Goal: Task Accomplishment & Management: Manage account settings

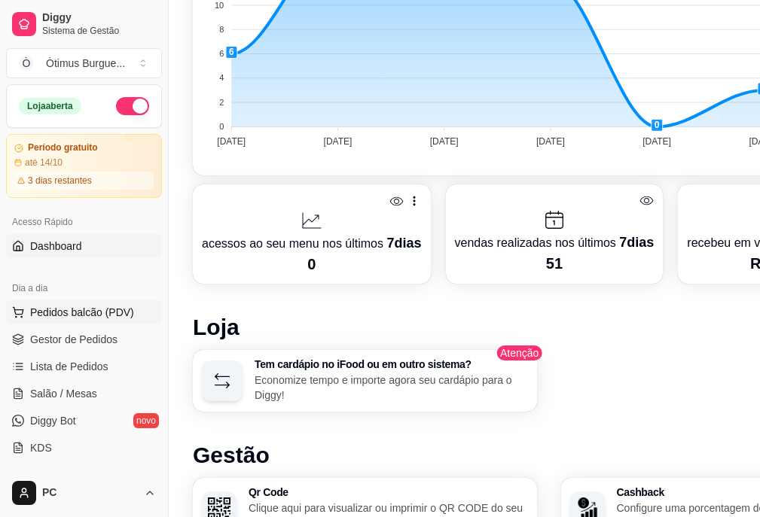
scroll to position [452, 0]
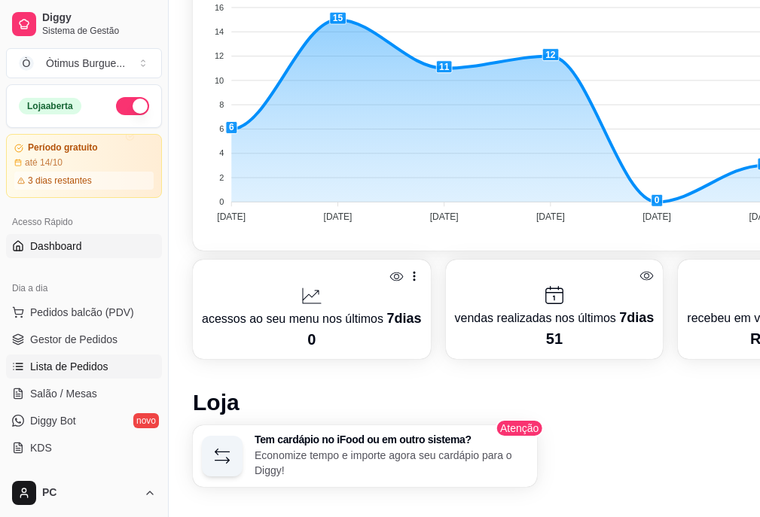
click at [84, 371] on span "Lista de Pedidos" at bounding box center [69, 366] width 78 height 15
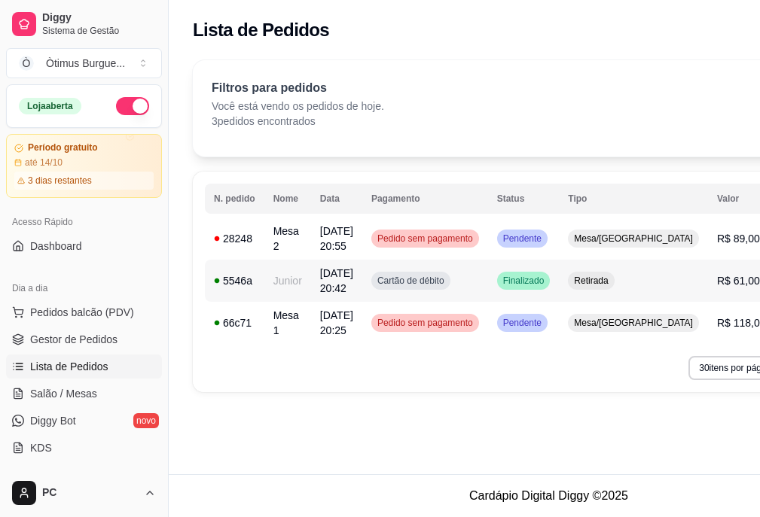
click at [580, 288] on div "Retirada" at bounding box center [591, 281] width 46 height 18
click at [538, 232] on div "Pendente" at bounding box center [522, 239] width 50 height 18
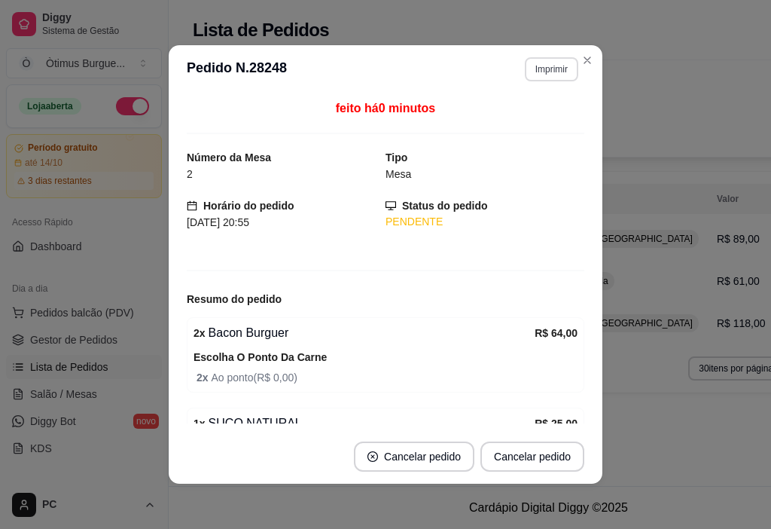
click at [557, 73] on button "Imprimir" at bounding box center [551, 69] width 53 height 24
click at [505, 119] on button "IMPRESSORA" at bounding box center [519, 122] width 109 height 24
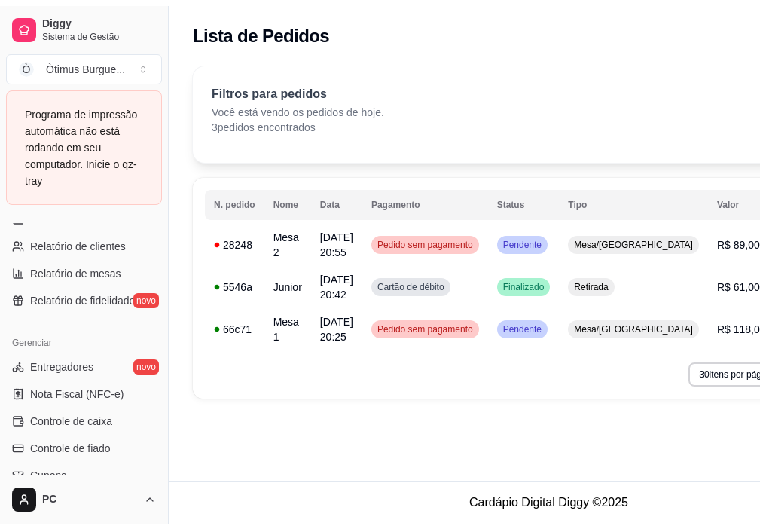
scroll to position [709, 0]
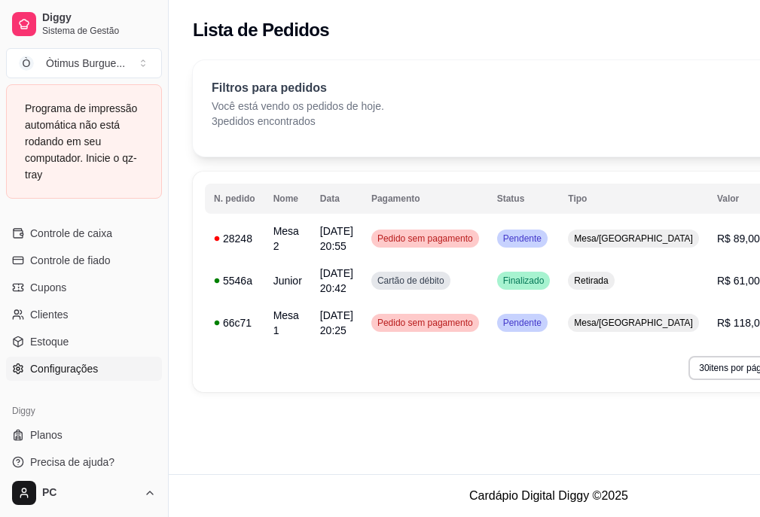
click at [81, 371] on span "Configurações" at bounding box center [64, 369] width 68 height 15
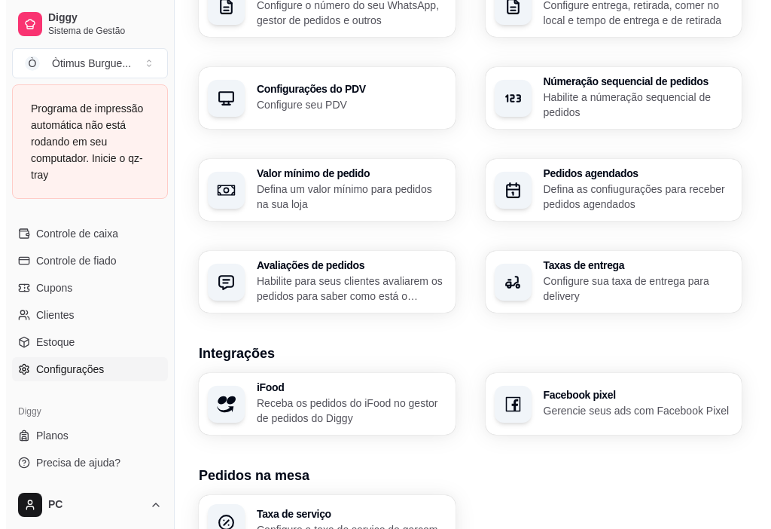
scroll to position [582, 0]
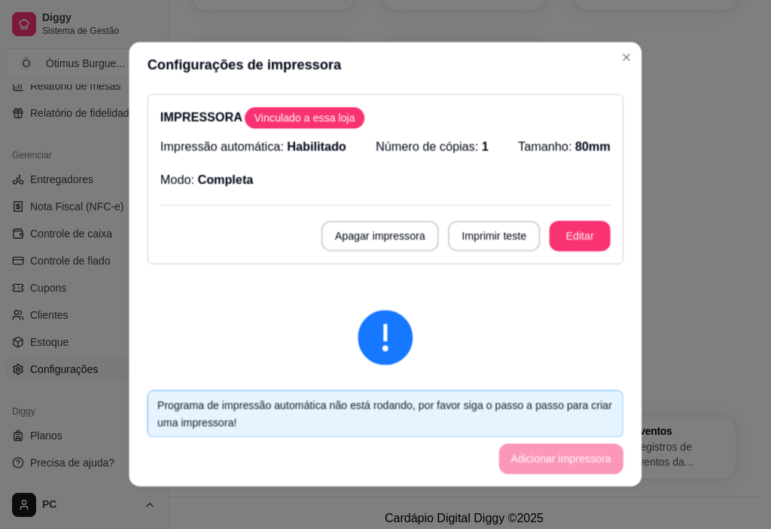
scroll to position [576, 0]
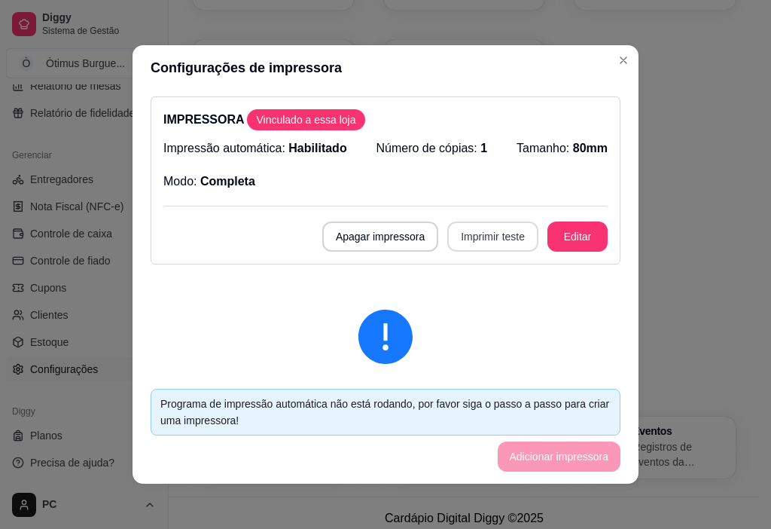
click at [479, 239] on button "Imprimir teste" at bounding box center [492, 236] width 91 height 30
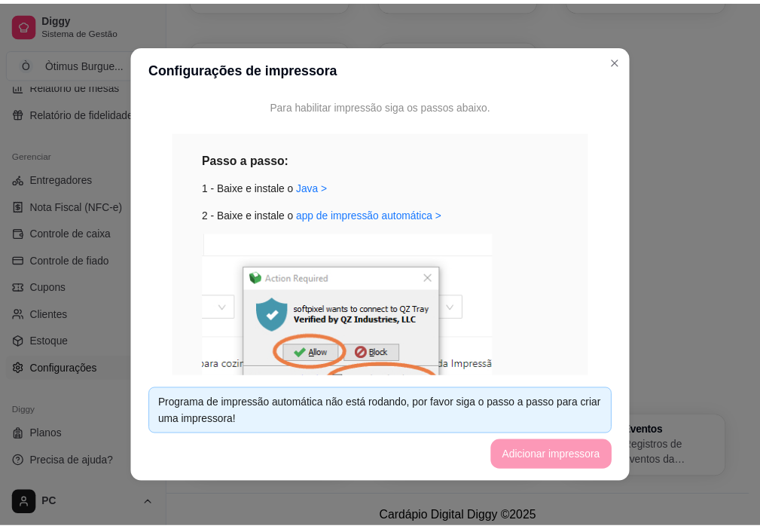
scroll to position [301, 0]
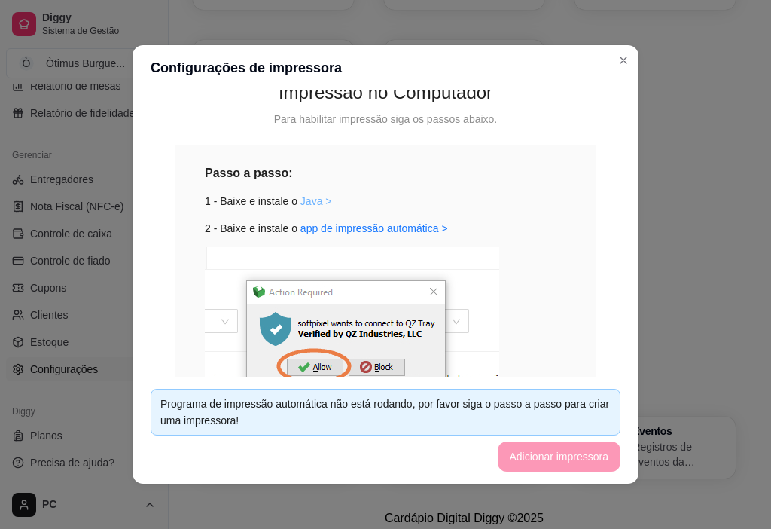
click at [310, 198] on link "Java >" at bounding box center [316, 201] width 32 height 12
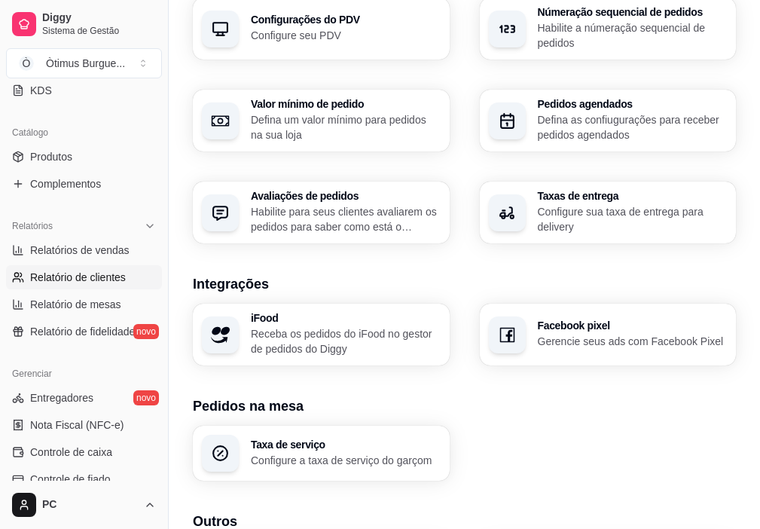
scroll to position [275, 0]
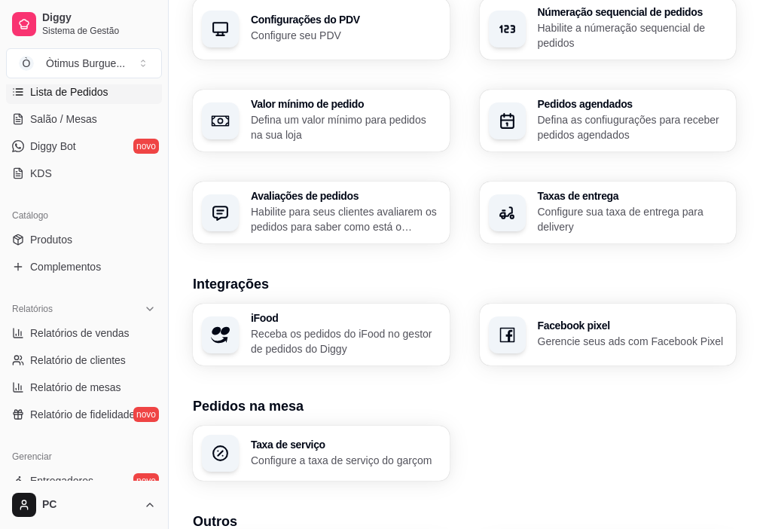
click at [72, 96] on span "Lista de Pedidos" at bounding box center [69, 91] width 78 height 15
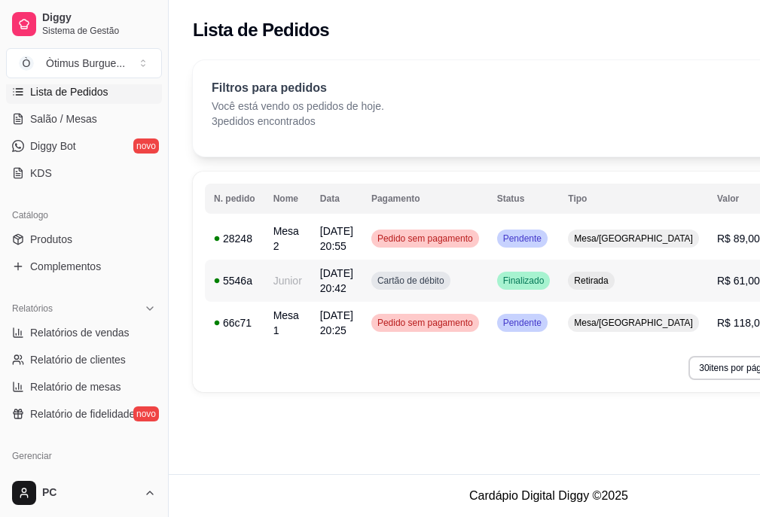
click at [455, 290] on td "Cartão de débito" at bounding box center [425, 281] width 126 height 42
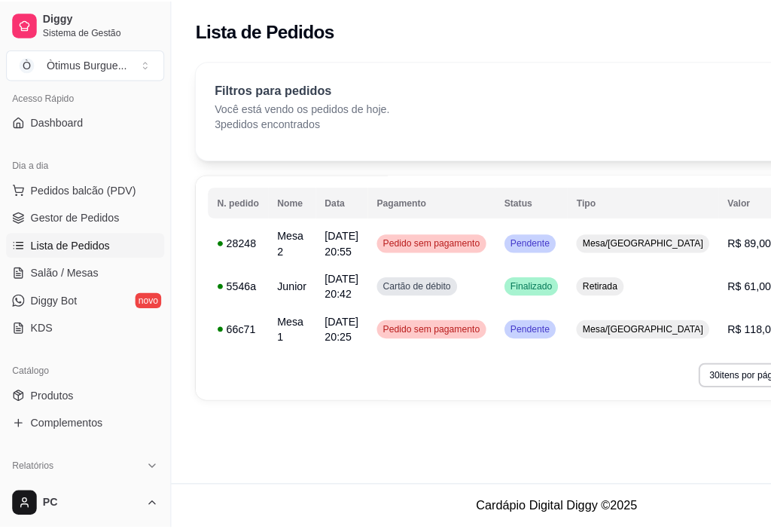
scroll to position [124, 0]
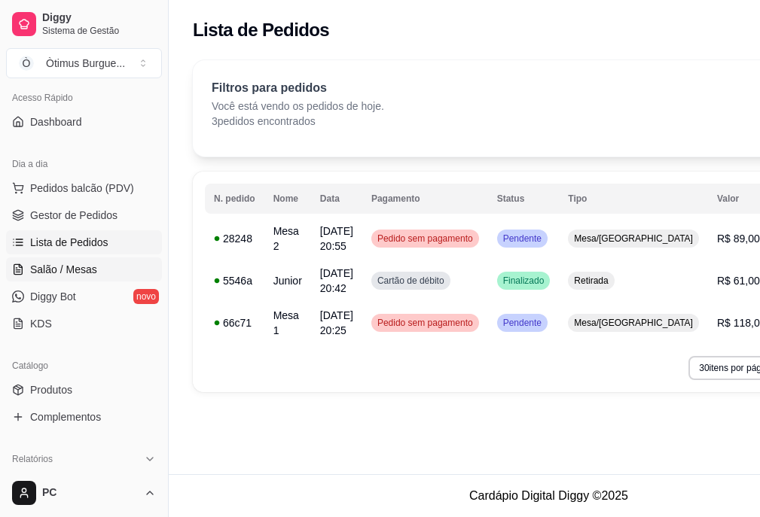
click at [69, 273] on span "Salão / Mesas" at bounding box center [63, 269] width 67 height 15
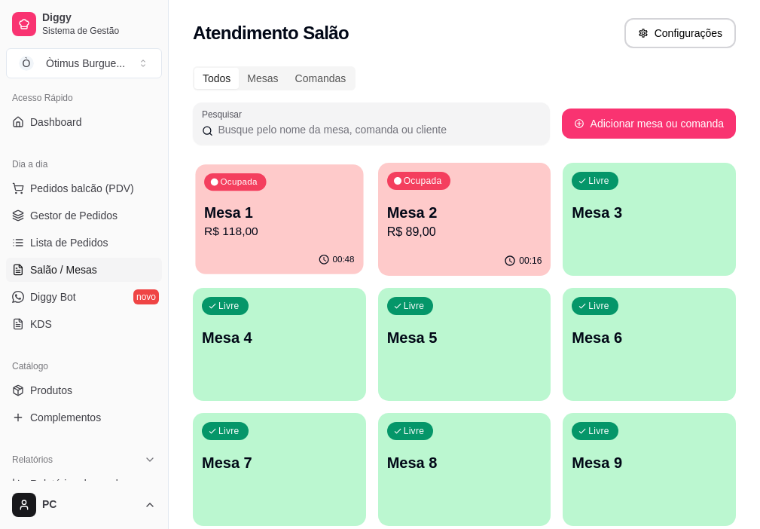
click at [264, 215] on p "Mesa 1" at bounding box center [279, 213] width 150 height 20
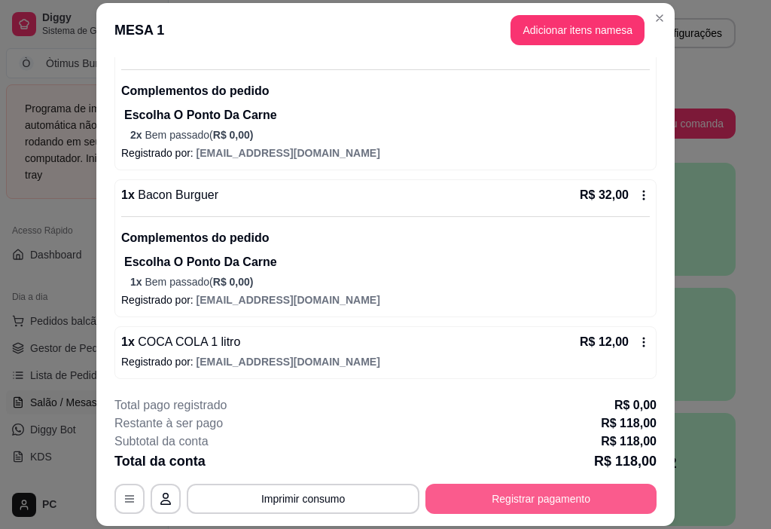
click at [568, 511] on button "Registrar pagamento" at bounding box center [541, 499] width 231 height 30
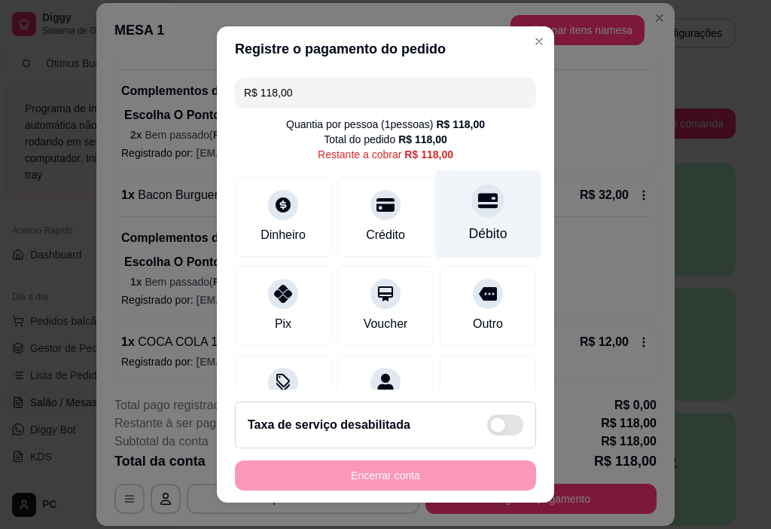
click at [469, 233] on div "Débito" at bounding box center [488, 234] width 38 height 20
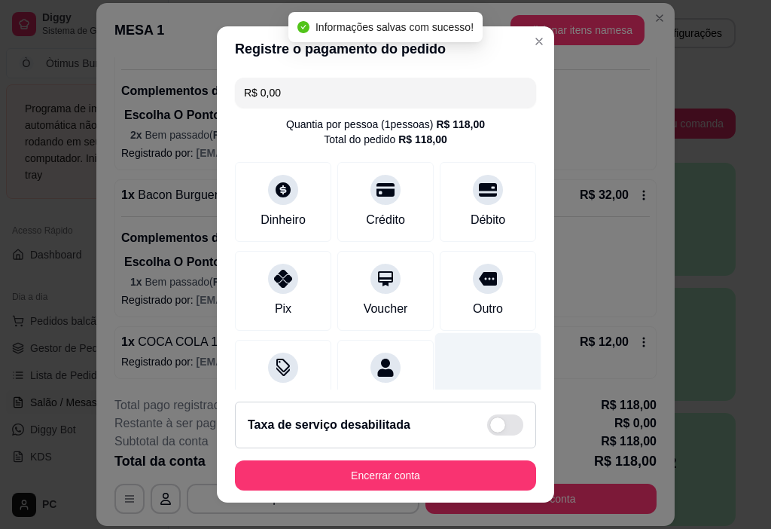
type input "R$ 0,00"
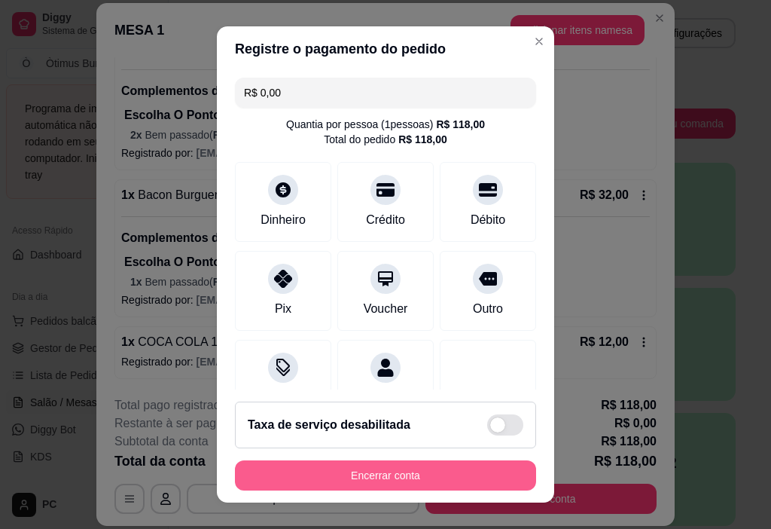
click at [370, 472] on button "Encerrar conta" at bounding box center [385, 475] width 301 height 30
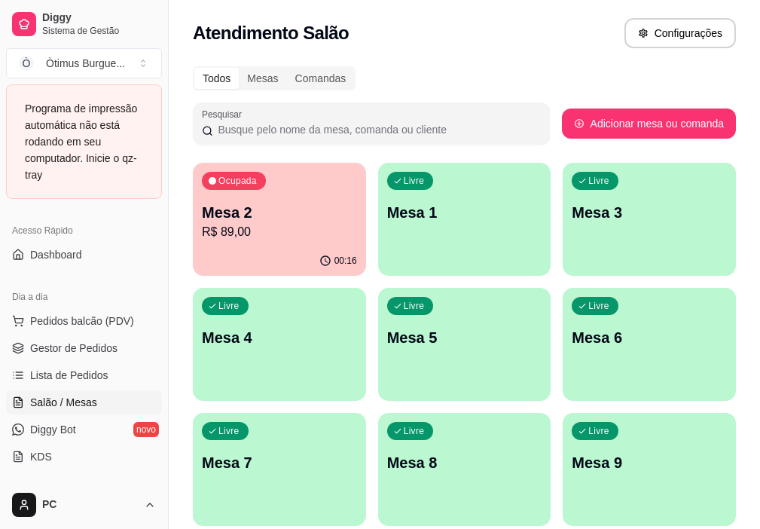
click at [246, 215] on p "Mesa 2" at bounding box center [279, 212] width 155 height 21
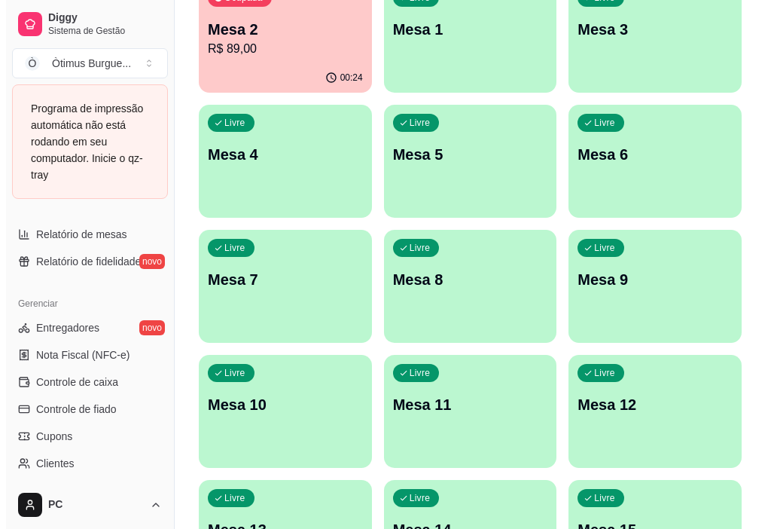
scroll to position [709, 0]
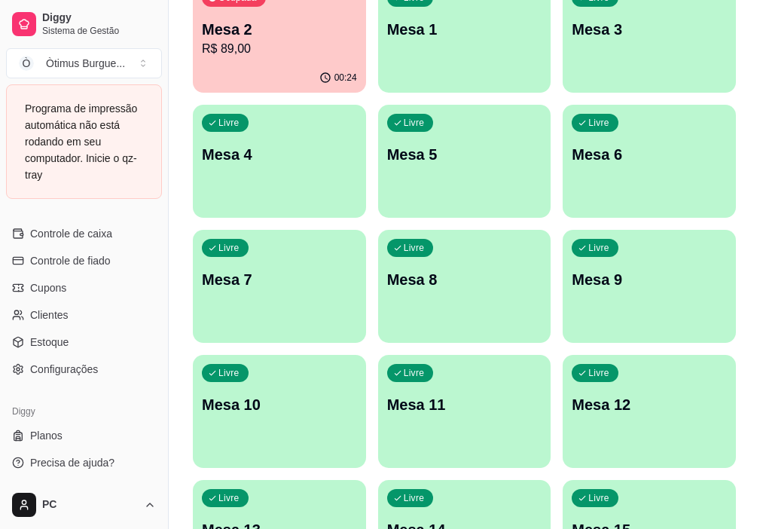
click at [141, 346] on html "Diggy Sistema de Gestão Ò Òtimus Burgue ... Programa de impressão automática nã…" at bounding box center [380, 81] width 760 height 529
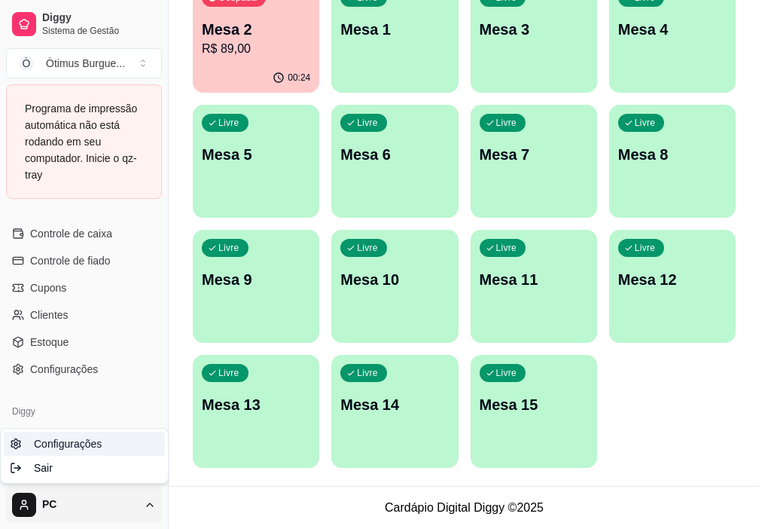
click at [105, 441] on link "Configurações" at bounding box center [84, 444] width 161 height 24
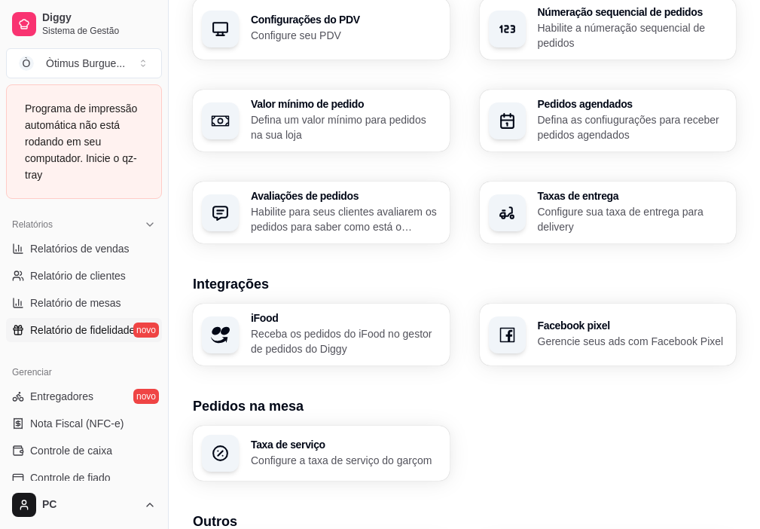
scroll to position [483, 0]
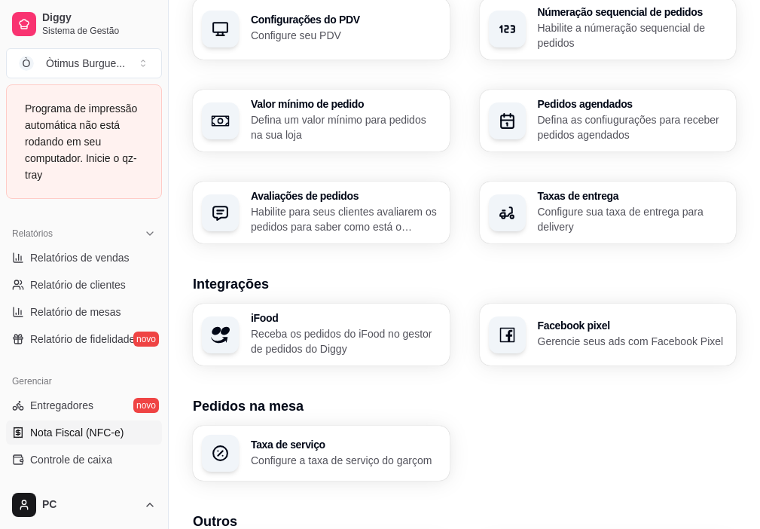
click at [85, 429] on span "Nota Fiscal (NFC-e)" at bounding box center [76, 432] width 93 height 15
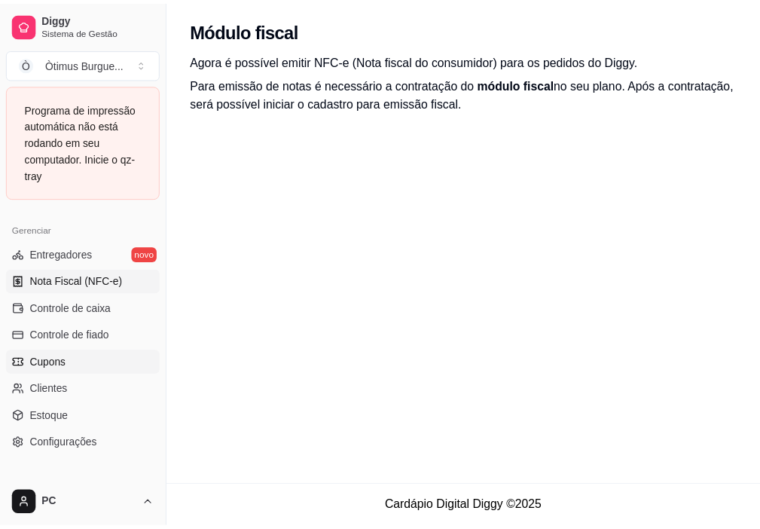
scroll to position [709, 0]
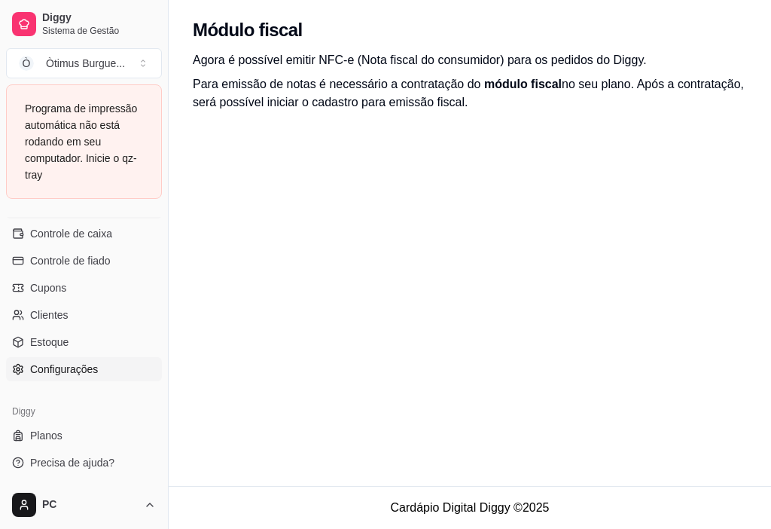
click at [93, 374] on span "Configurações" at bounding box center [64, 369] width 68 height 15
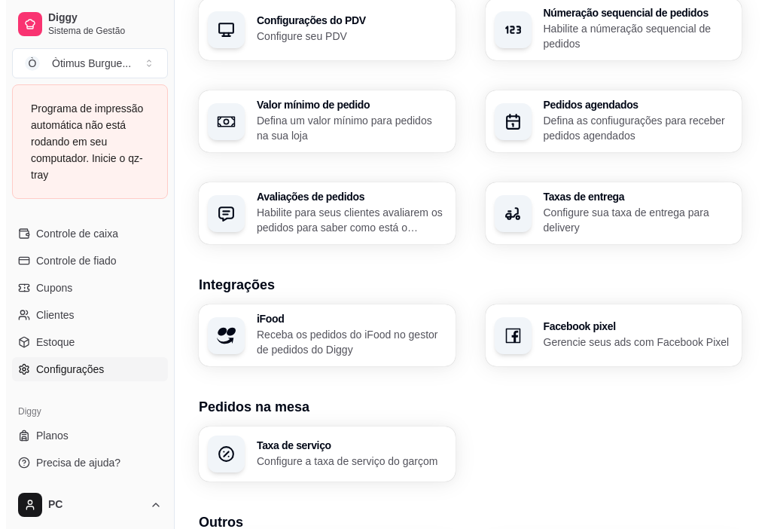
scroll to position [582, 0]
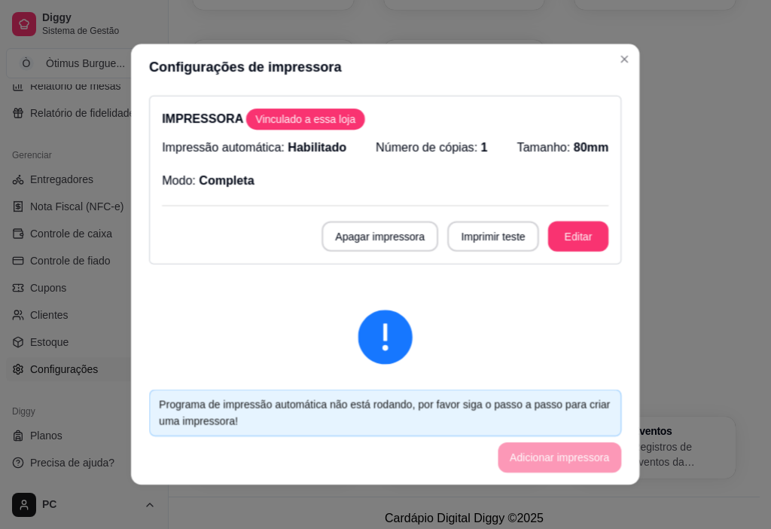
scroll to position [576, 0]
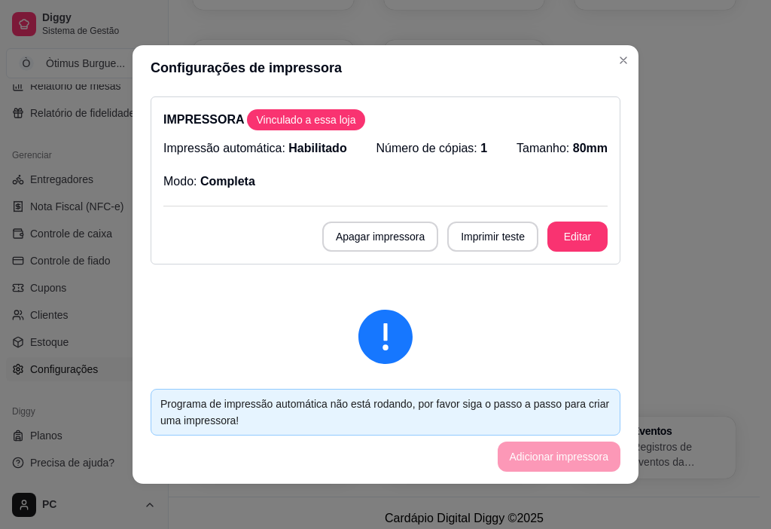
click at [551, 255] on div "IMPRESSORA Vinculado a essa loja Impressão automática: Habilitado Número de cóp…" at bounding box center [386, 180] width 470 height 168
click at [562, 238] on button "Editar" at bounding box center [578, 236] width 60 height 30
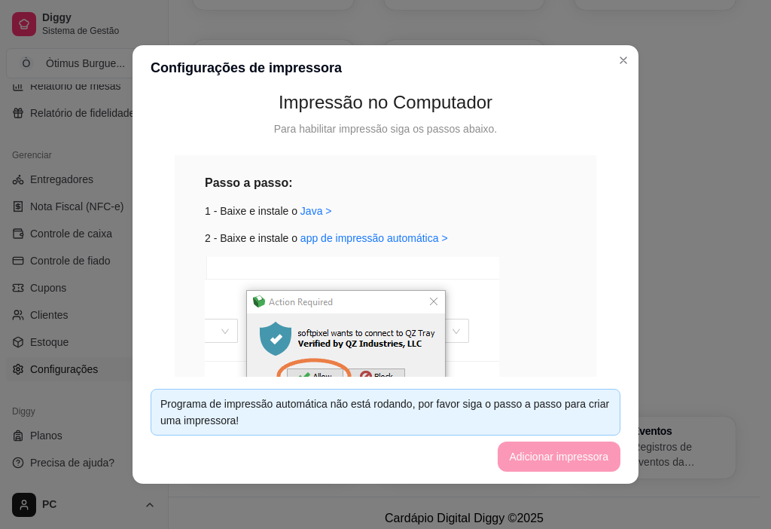
scroll to position [275, 0]
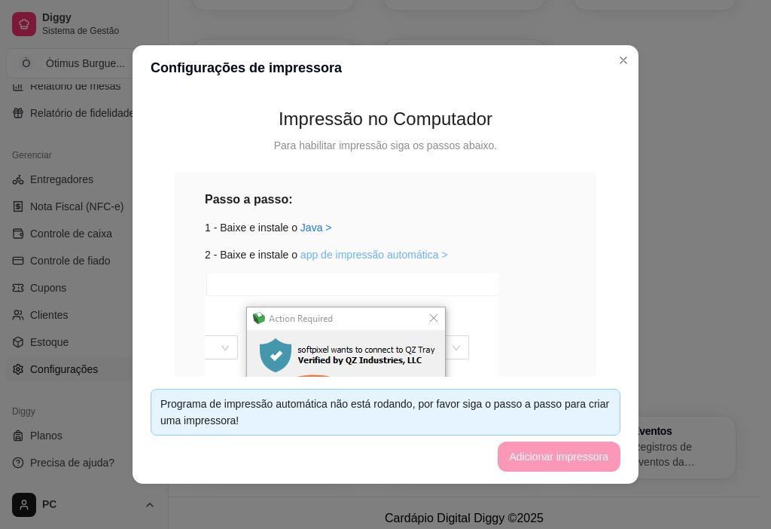
click at [328, 260] on link "app de impressão automática >" at bounding box center [374, 255] width 148 height 12
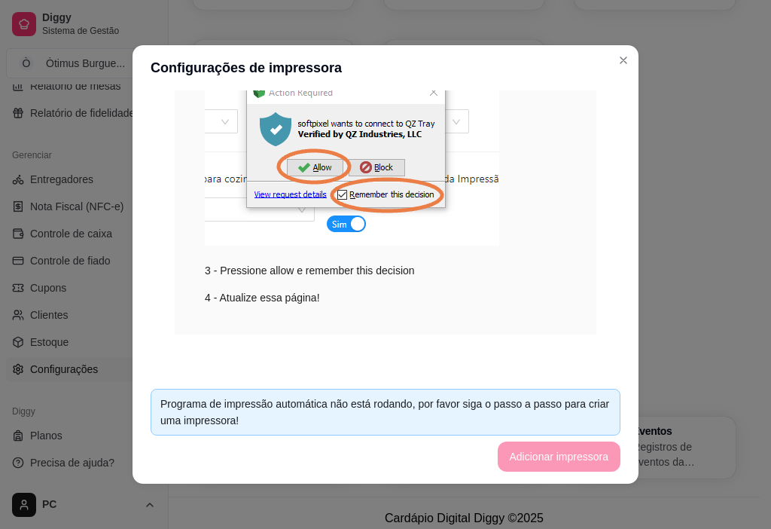
scroll to position [3, 0]
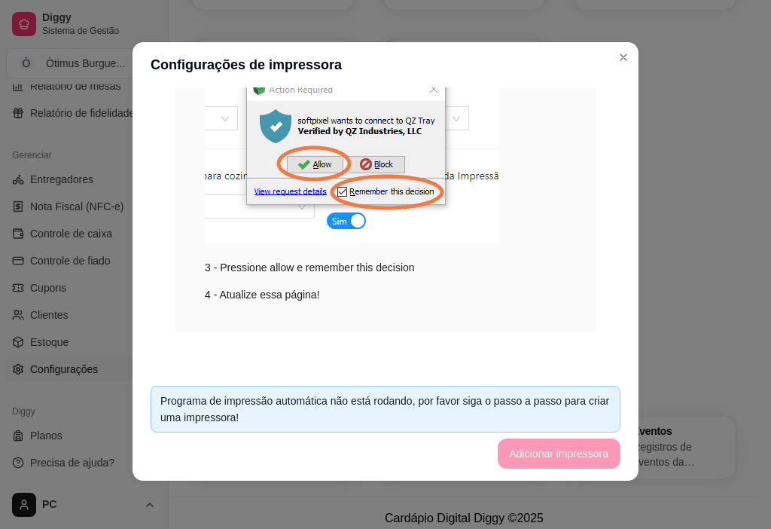
click at [589, 446] on footer "Programa de impressão automática não está rodando, por favor siga o passo a pas…" at bounding box center [386, 427] width 506 height 107
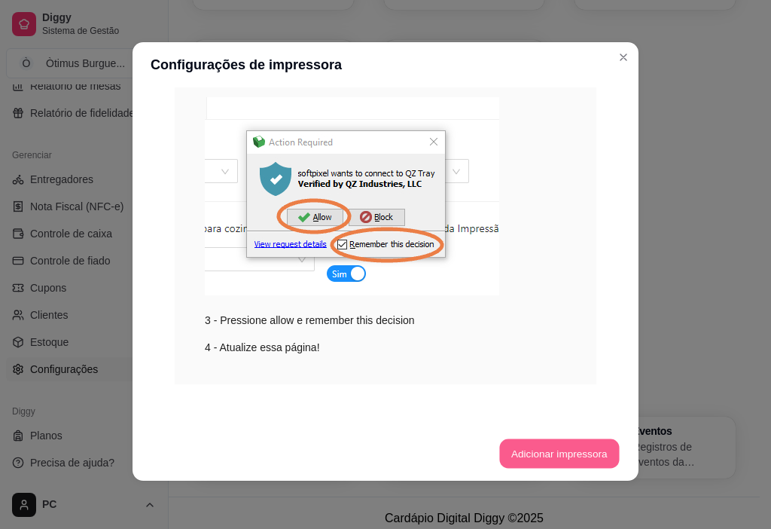
click at [565, 440] on button "Adicionar impressora" at bounding box center [559, 453] width 120 height 29
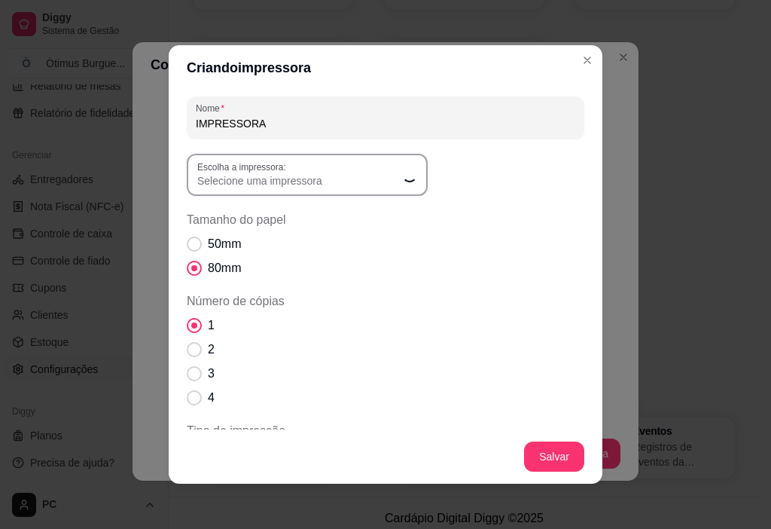
click at [309, 175] on span "Selecione uma impressora" at bounding box center [298, 180] width 202 height 15
click at [334, 180] on span "Selecione uma impressora" at bounding box center [298, 180] width 202 height 15
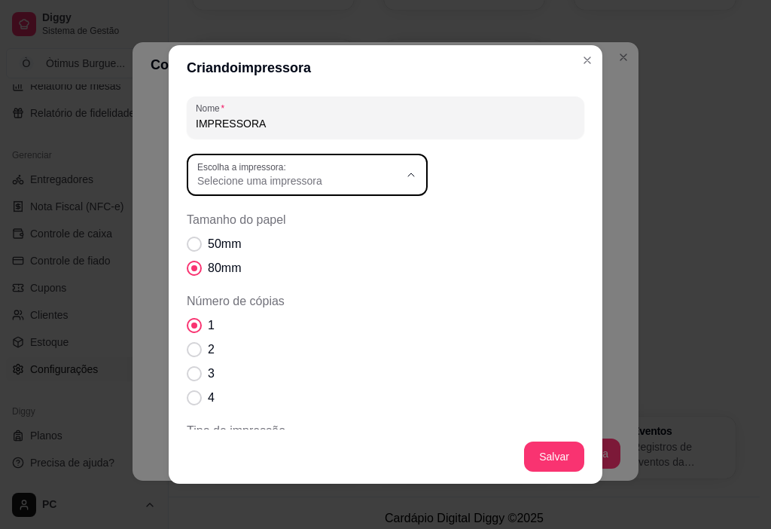
click at [246, 223] on span "ELGIN i8" at bounding box center [294, 216] width 194 height 14
type input "ELGIN i8"
select select "ELGIN i8"
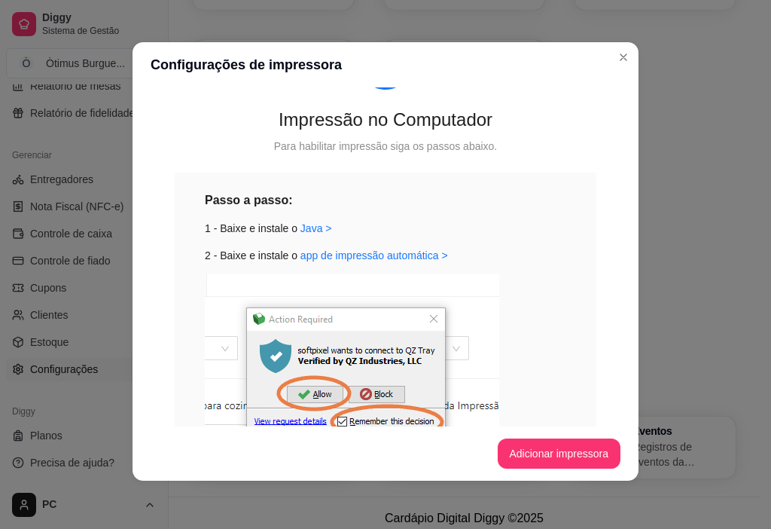
scroll to position [324, 0]
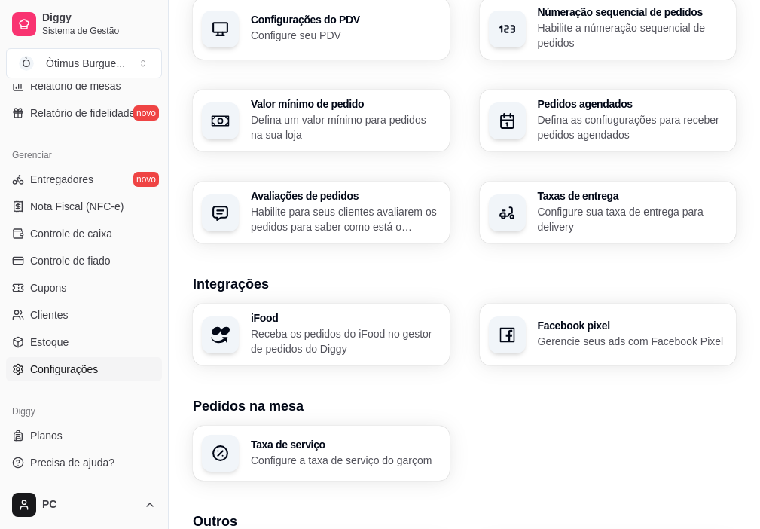
click at [514, 426] on div "Taxa de serviço Configure a taxa de serviço do garçom" at bounding box center [464, 453] width 543 height 55
click at [184, 423] on div "Loja Informações da loja Principais informações da sua loja como endereço, nome…" at bounding box center [464, 84] width 591 height 1230
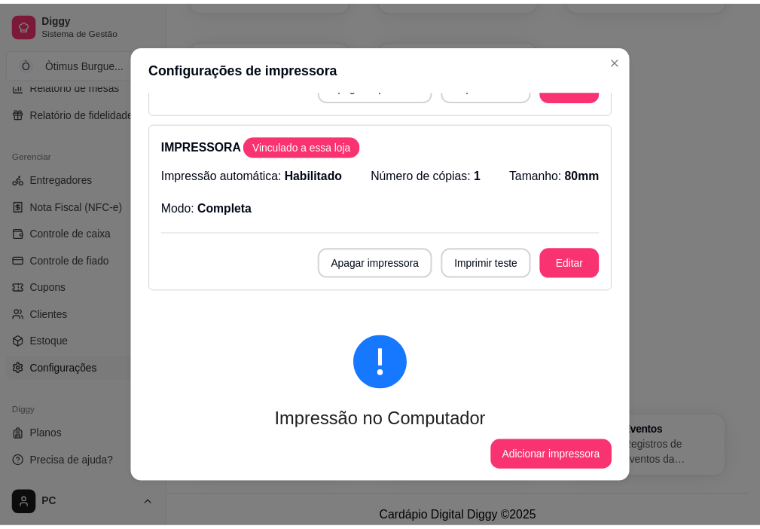
scroll to position [0, 0]
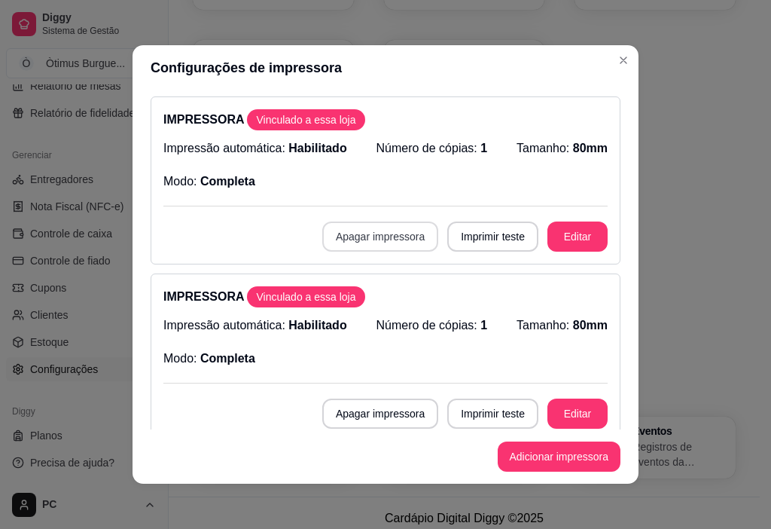
click at [341, 241] on button "Apagar impressora" at bounding box center [380, 236] width 116 height 30
click at [380, 347] on button "Confirmar" at bounding box center [378, 345] width 53 height 23
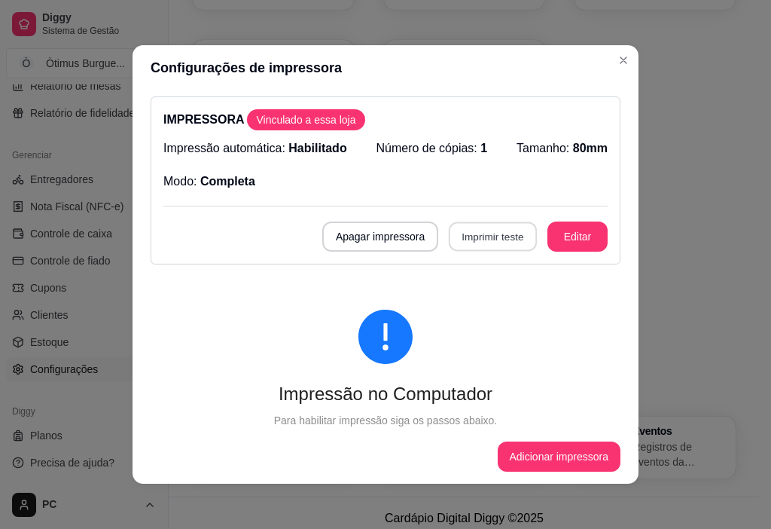
click at [484, 246] on button "Imprimir teste" at bounding box center [493, 236] width 88 height 29
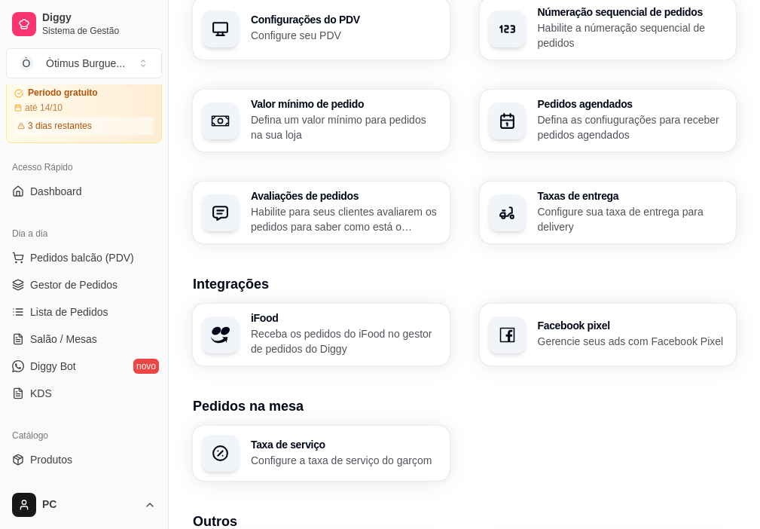
scroll to position [49, 0]
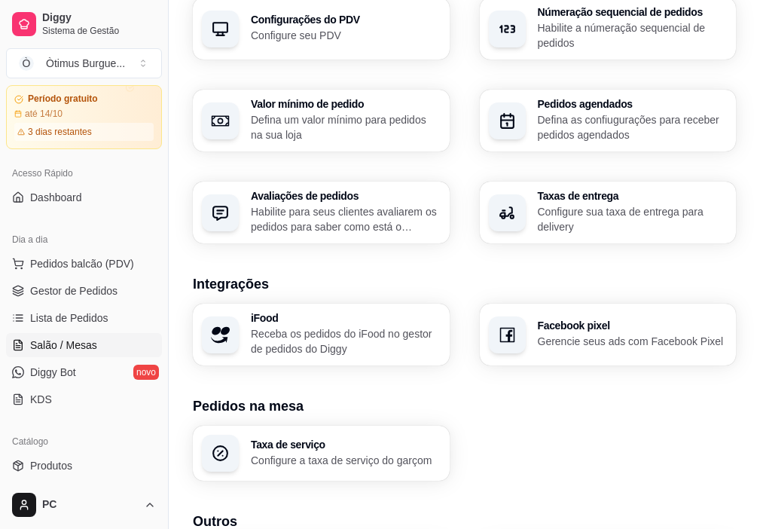
click at [90, 335] on link "Salão / Mesas" at bounding box center [84, 345] width 156 height 24
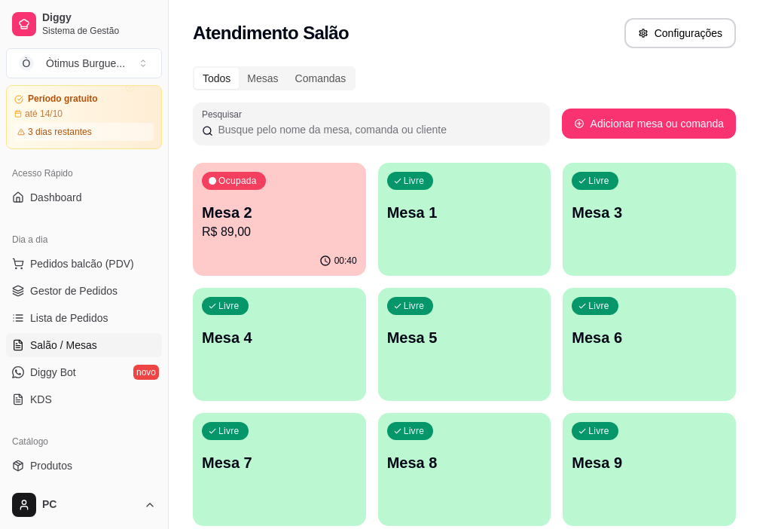
click at [261, 228] on p "R$ 89,00" at bounding box center [279, 232] width 155 height 18
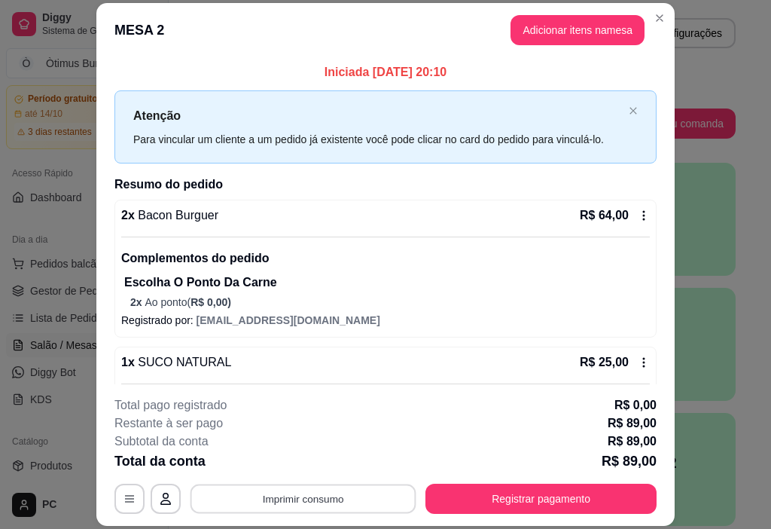
click at [337, 503] on button "Imprimir consumo" at bounding box center [304, 498] width 226 height 29
click at [293, 457] on button "IMPRESSORA" at bounding box center [301, 463] width 105 height 23
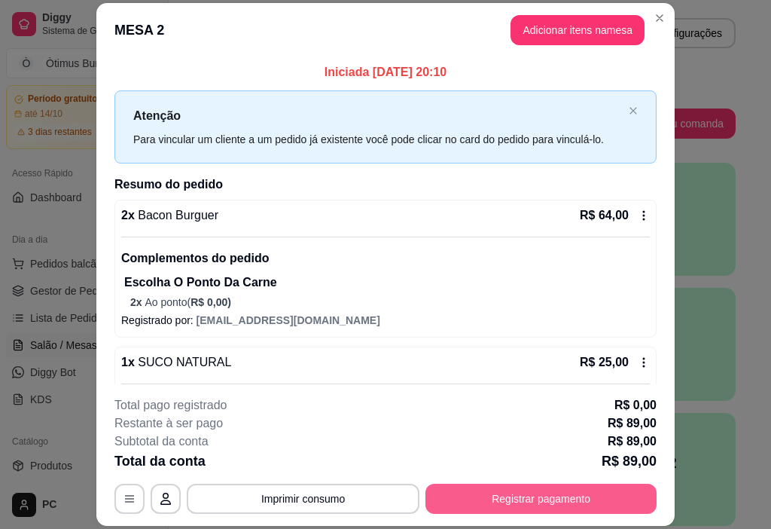
click at [549, 496] on button "Registrar pagamento" at bounding box center [541, 499] width 231 height 30
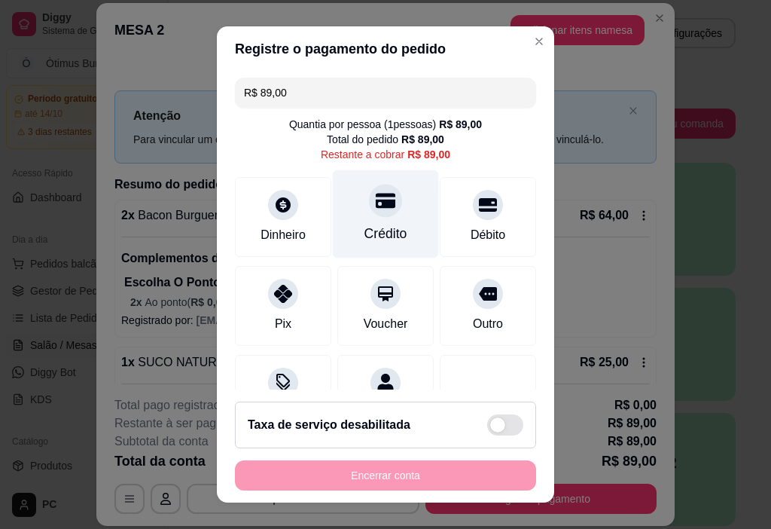
click at [381, 239] on div "Crédito" at bounding box center [386, 234] width 43 height 20
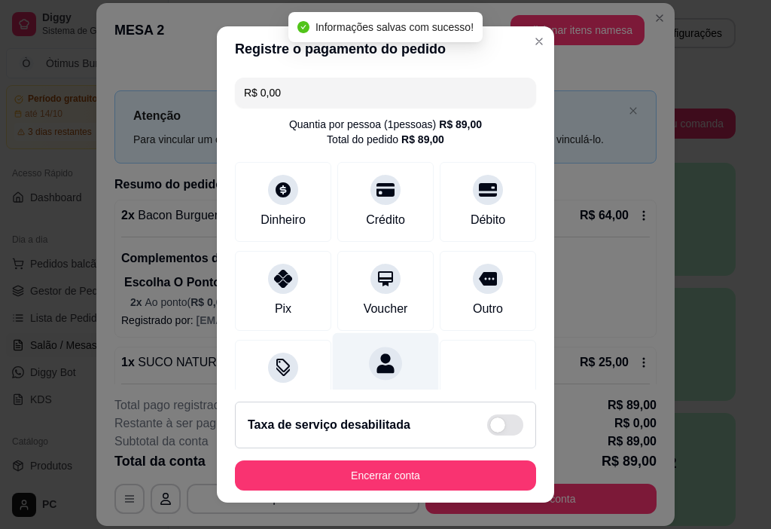
type input "R$ 0,00"
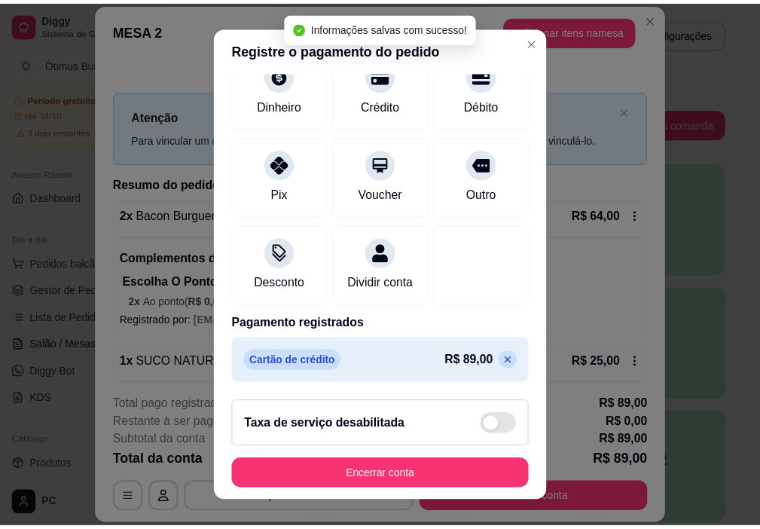
scroll to position [133, 0]
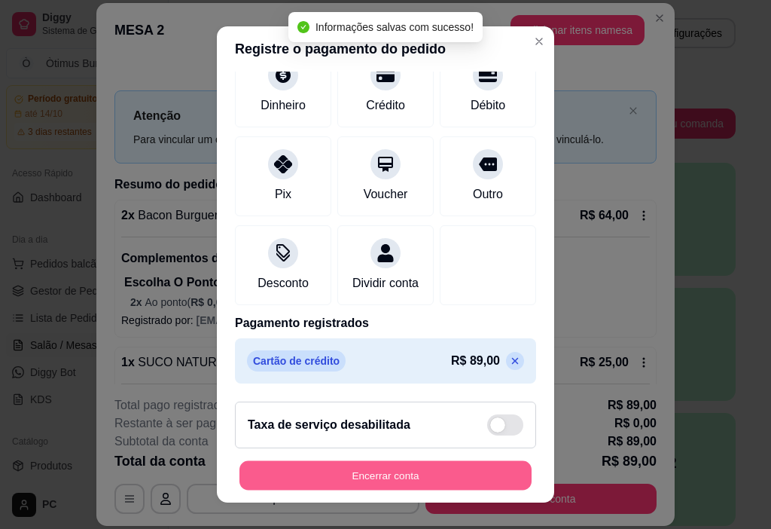
click at [407, 473] on button "Encerrar conta" at bounding box center [385, 475] width 292 height 29
